Goal: Transaction & Acquisition: Book appointment/travel/reservation

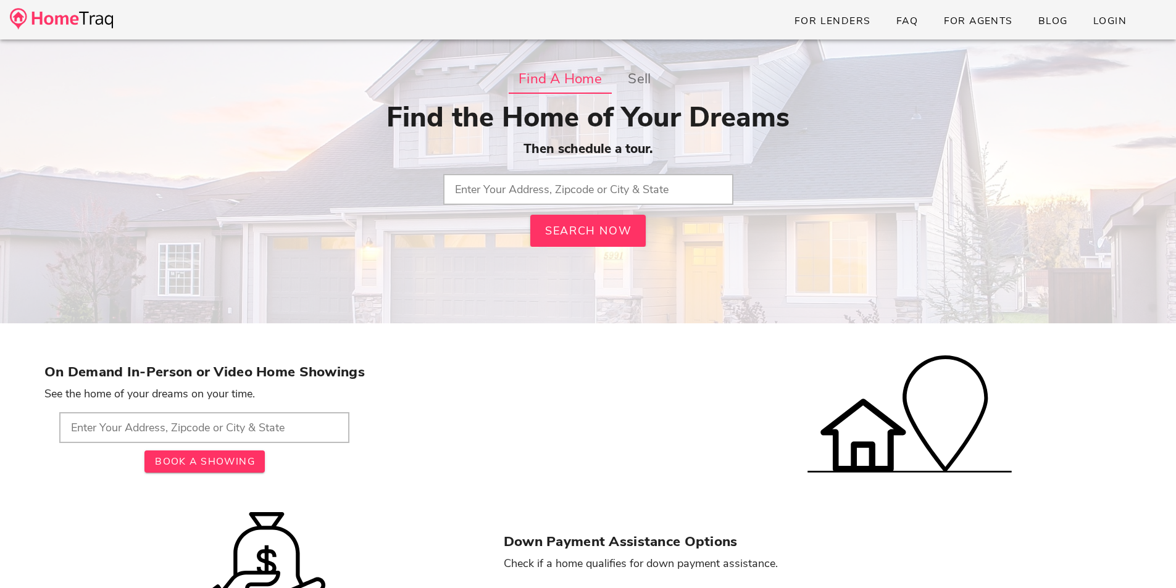
click at [243, 427] on input "text" at bounding box center [204, 427] width 290 height 31
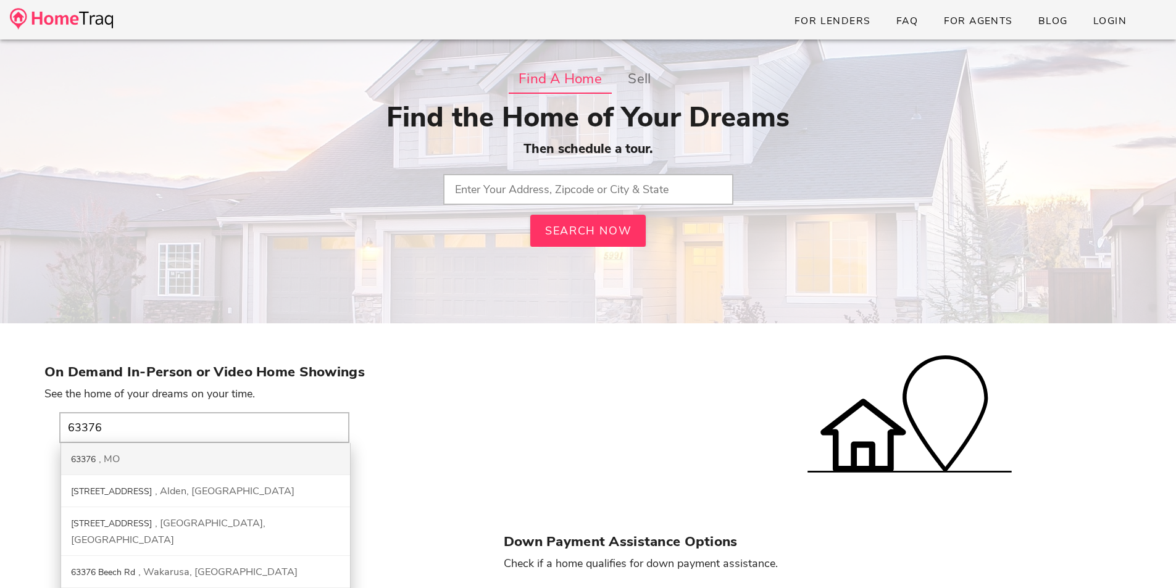
click at [215, 457] on div "63376 MO" at bounding box center [205, 459] width 289 height 32
type input "63376, [GEOGRAPHIC_DATA]"
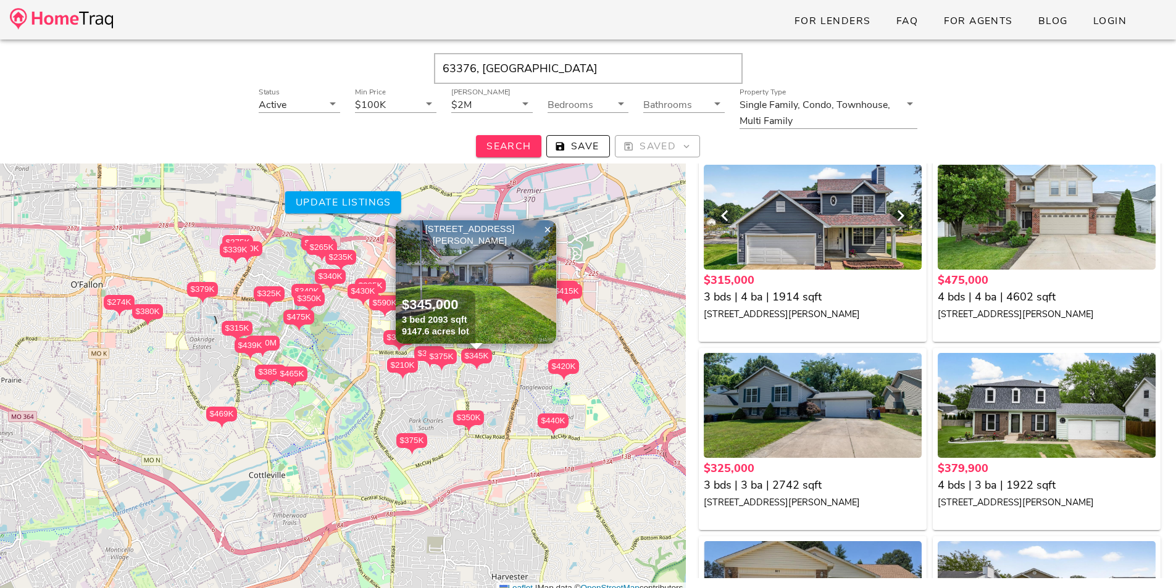
click at [870, 213] on div at bounding box center [813, 217] width 218 height 105
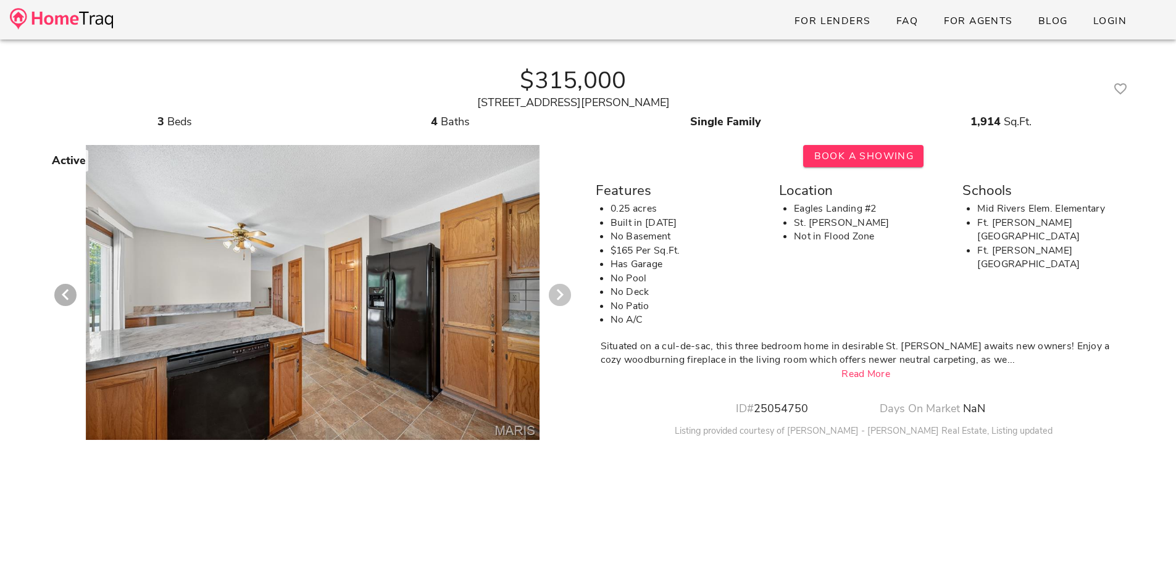
click at [560, 289] on icon "Next visual" at bounding box center [560, 295] width 15 height 15
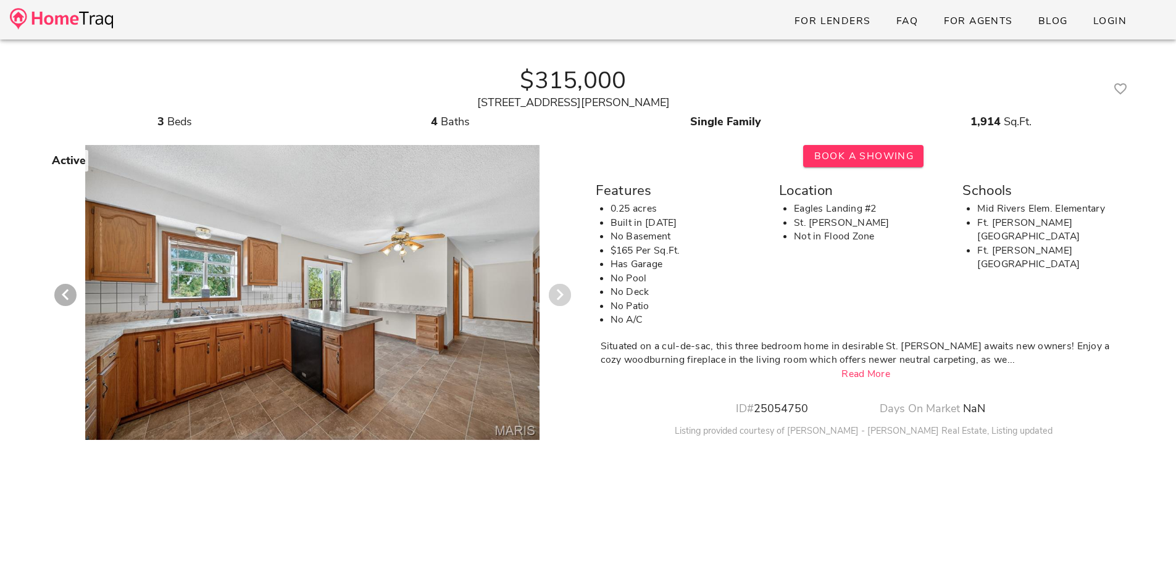
click at [560, 289] on icon "Next visual" at bounding box center [560, 295] width 15 height 15
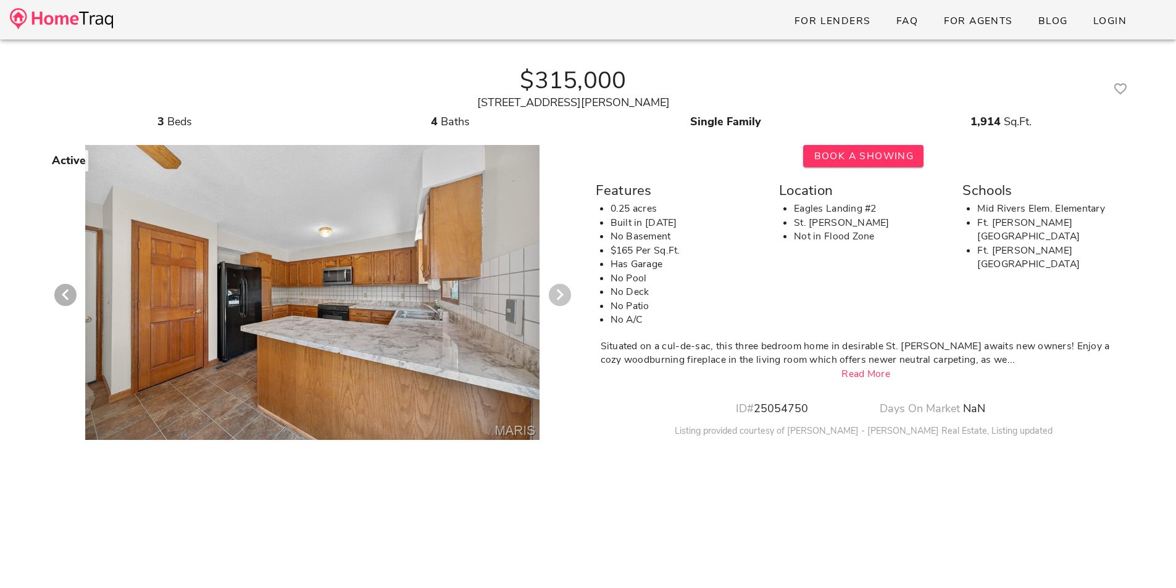
click at [560, 289] on icon "Next visual" at bounding box center [560, 295] width 15 height 15
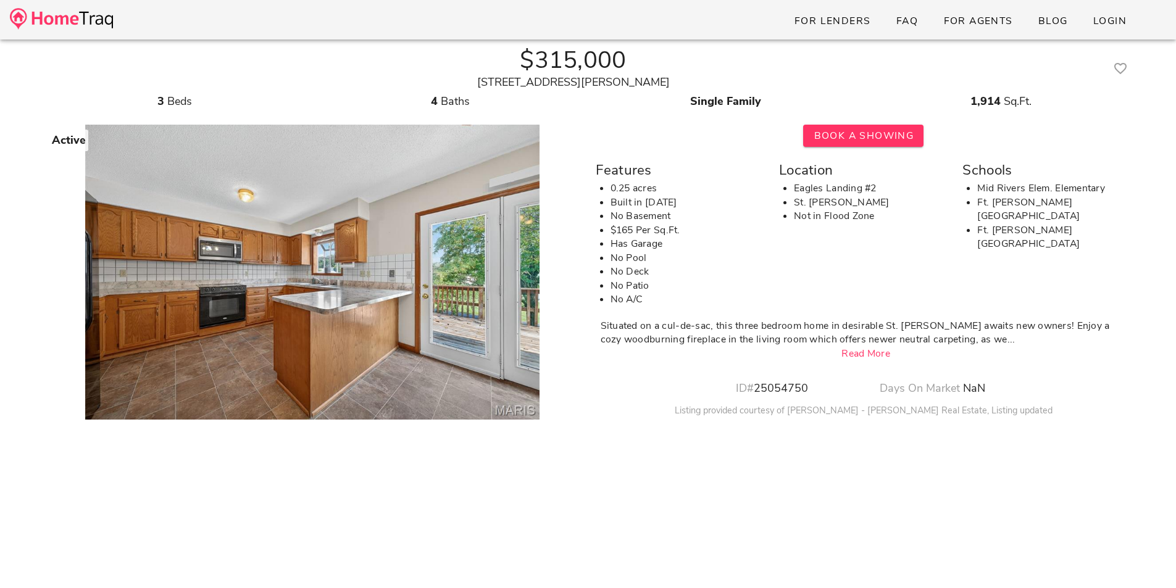
scroll to position [394, 0]
